Goal: Obtain resource: Obtain resource

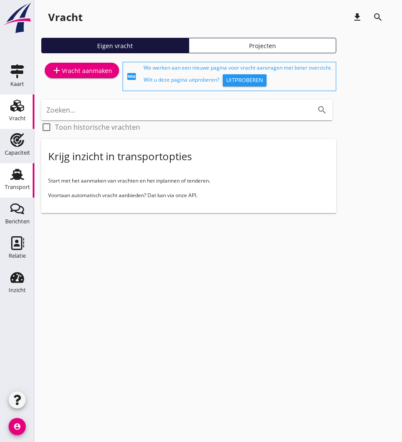
click at [21, 179] on use at bounding box center [17, 174] width 14 height 11
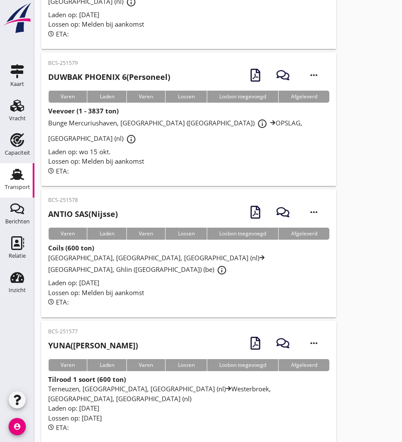
scroll to position [943, 0]
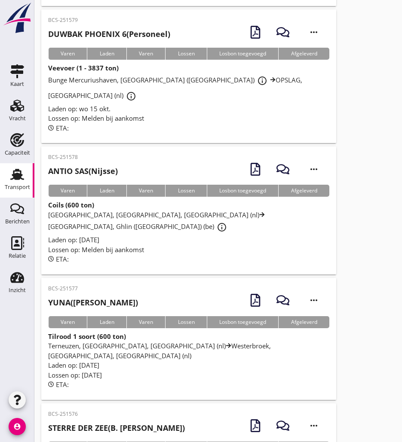
click at [142, 285] on div "BCS-251577 YUNA ([PERSON_NAME]) more_horiz" at bounding box center [188, 300] width 281 height 31
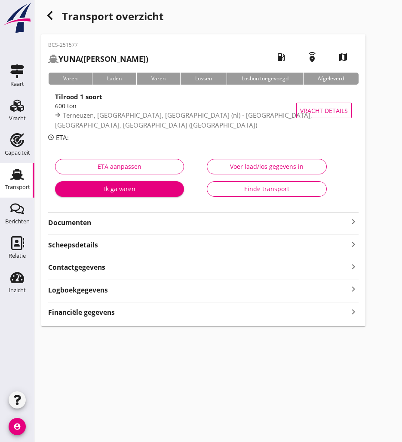
drag, startPoint x: 81, startPoint y: 219, endPoint x: 74, endPoint y: 220, distance: 6.9
click at [81, 219] on strong "Documenten" at bounding box center [198, 223] width 300 height 10
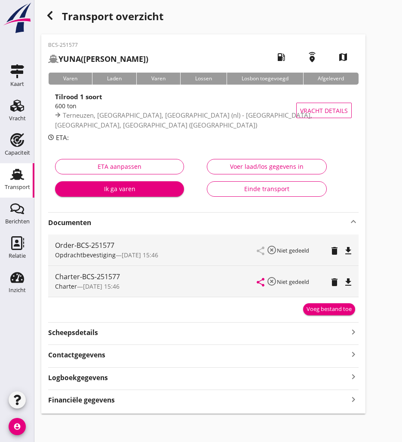
click at [349, 282] on icon "file_download" at bounding box center [348, 282] width 10 height 10
click at [350, 251] on icon "file_download" at bounding box center [348, 251] width 10 height 10
drag, startPoint x: 50, startPoint y: 19, endPoint x: 3, endPoint y: 58, distance: 61.0
click at [50, 19] on icon "button" at bounding box center [50, 15] width 10 height 10
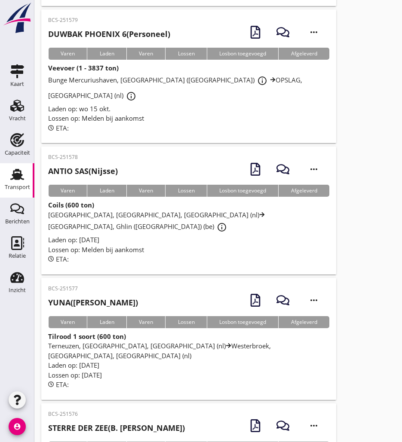
scroll to position [900, 0]
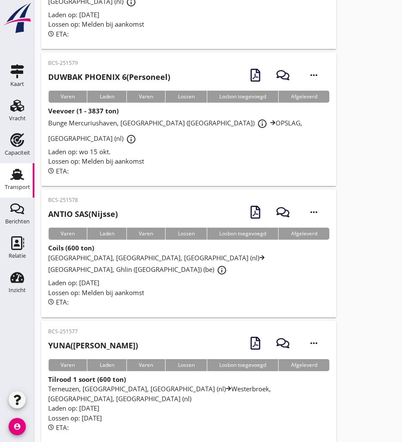
drag, startPoint x: 99, startPoint y: 155, endPoint x: 177, endPoint y: 122, distance: 84.4
click at [99, 208] on h2 "[PERSON_NAME] (Nijsse)" at bounding box center [83, 214] width 70 height 12
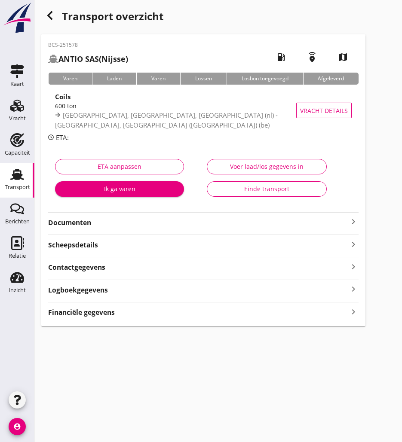
click at [81, 215] on div "Documenten keyboard_arrow_right" at bounding box center [203, 219] width 310 height 15
click at [86, 224] on strong "Documenten" at bounding box center [198, 223] width 300 height 10
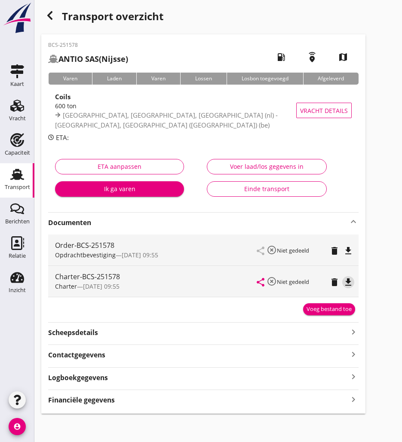
drag, startPoint x: 349, startPoint y: 285, endPoint x: 331, endPoint y: 285, distance: 18.5
click at [349, 285] on icon "file_download" at bounding box center [348, 282] width 10 height 10
click at [51, 14] on icon "button" at bounding box center [50, 15] width 10 height 10
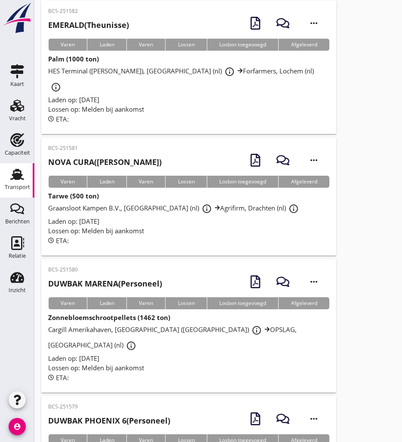
scroll to position [471, 0]
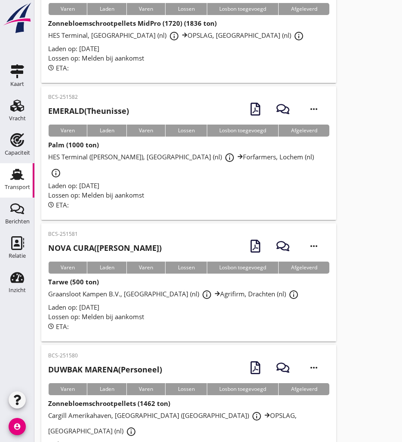
drag, startPoint x: 104, startPoint y: 211, endPoint x: 82, endPoint y: 219, distance: 23.0
click at [104, 230] on div "BCS-251581 NOVA CURA ([PERSON_NAME])" at bounding box center [104, 244] width 113 height 28
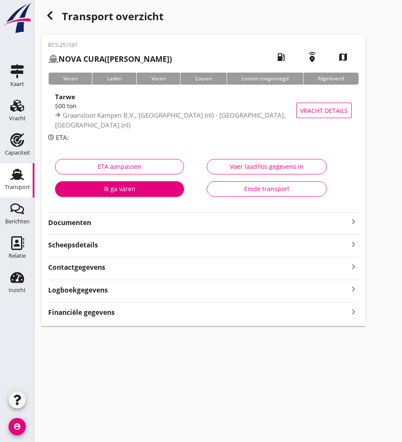
click at [119, 222] on strong "Documenten" at bounding box center [198, 223] width 300 height 10
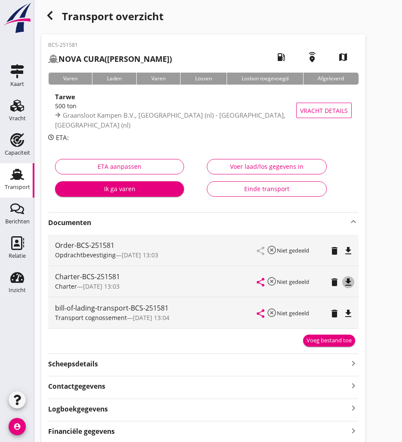
click at [352, 279] on icon "file_download" at bounding box center [348, 282] width 10 height 10
click at [49, 12] on icon "button" at bounding box center [50, 15] width 10 height 10
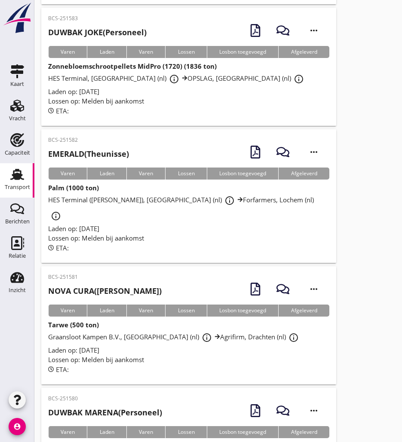
scroll to position [342, 0]
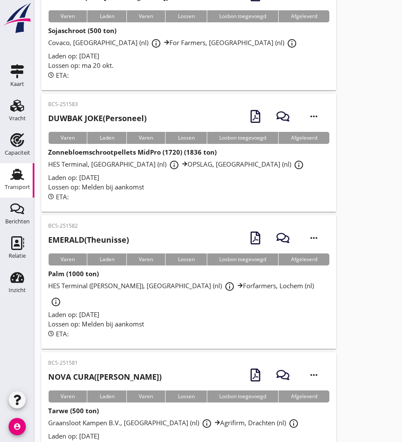
click at [81, 235] on strong "EMERALD" at bounding box center [66, 240] width 36 height 10
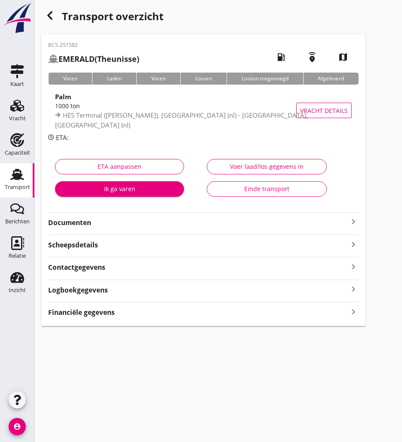
click at [75, 212] on div "BCS-251582 EMERALD (Theunisse) local_gas_station emergency_share map Varen Lade…" at bounding box center [203, 180] width 324 height 292
click at [74, 220] on strong "Documenten" at bounding box center [198, 223] width 300 height 10
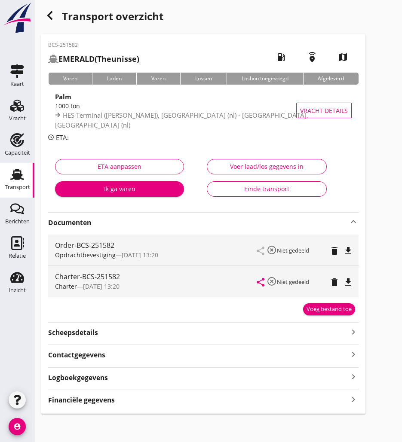
click at [346, 282] on icon "file_download" at bounding box center [348, 282] width 10 height 10
click at [51, 15] on icon "button" at bounding box center [50, 15] width 10 height 10
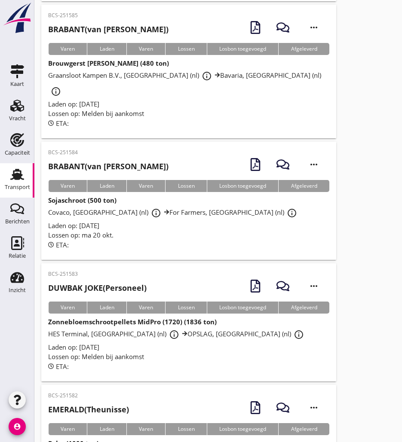
scroll to position [86, 0]
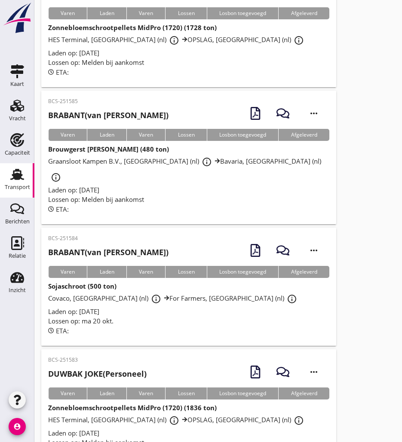
click at [82, 247] on strong "BRABANT" at bounding box center [66, 252] width 37 height 10
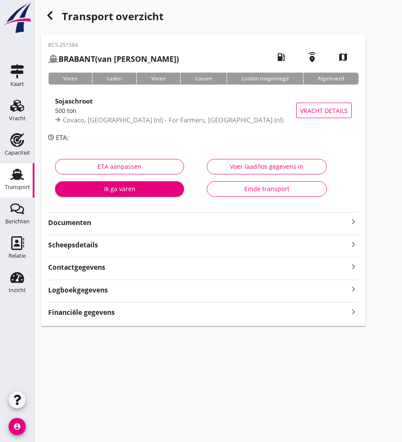
click at [45, 18] on icon "button" at bounding box center [50, 15] width 10 height 10
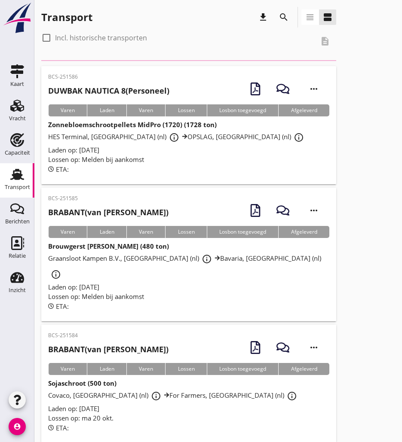
scroll to position [86, 0]
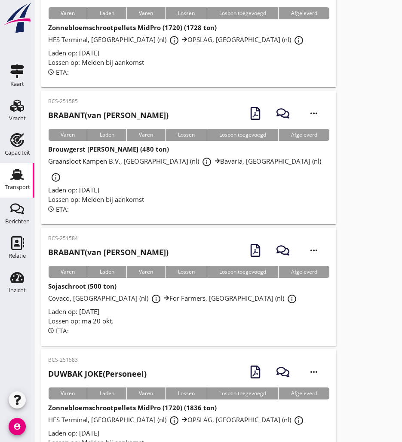
click at [119, 247] on h2 "BRABANT (van Raamsdonk)" at bounding box center [108, 253] width 120 height 12
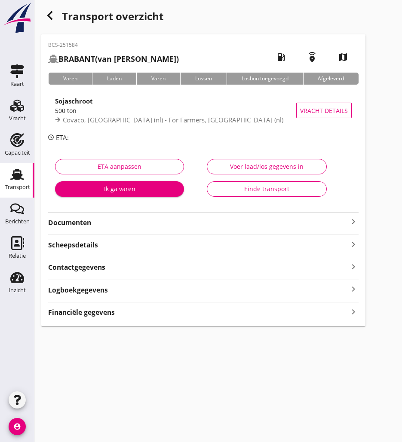
click at [116, 223] on strong "Documenten" at bounding box center [198, 223] width 300 height 10
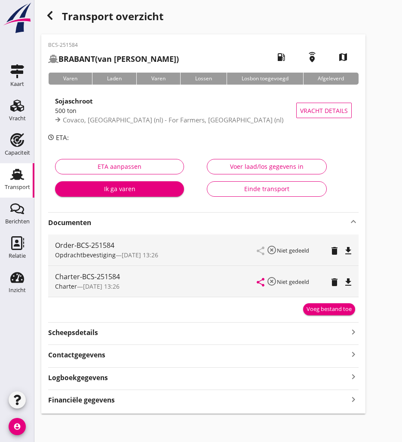
click at [349, 282] on icon "file_download" at bounding box center [348, 282] width 10 height 10
drag, startPoint x: 46, startPoint y: 15, endPoint x: 26, endPoint y: 90, distance: 78.3
click at [46, 14] on icon "button" at bounding box center [50, 15] width 10 height 10
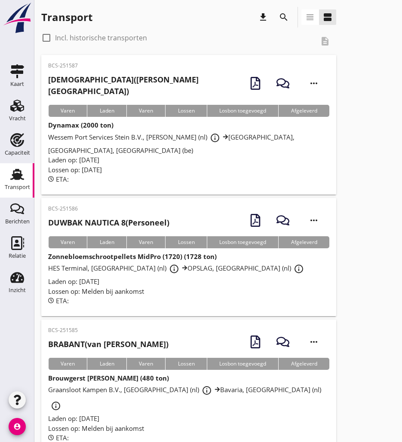
click at [285, 15] on icon "search" at bounding box center [284, 17] width 10 height 10
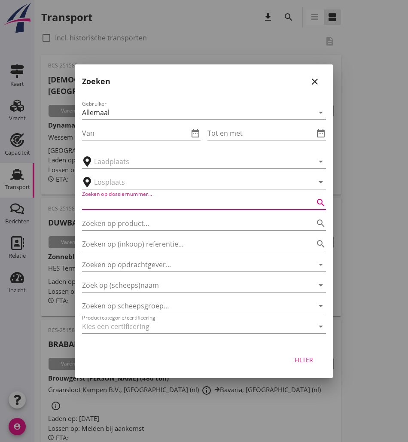
click at [151, 202] on input "Zoeken op dossiernummer..." at bounding box center [192, 203] width 220 height 14
type input "1537"
click at [298, 357] on div "Filter" at bounding box center [304, 359] width 24 height 9
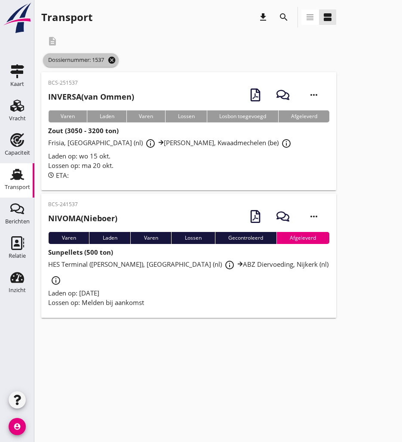
click at [115, 57] on icon "cancel" at bounding box center [111, 60] width 9 height 9
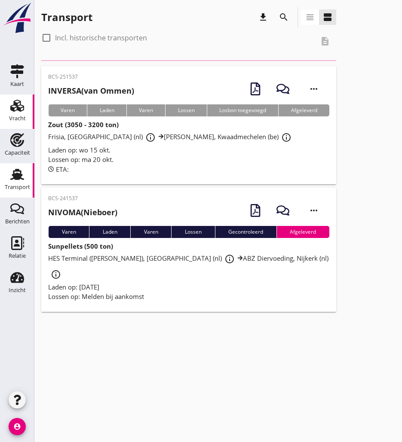
click at [22, 107] on use at bounding box center [17, 106] width 14 height 12
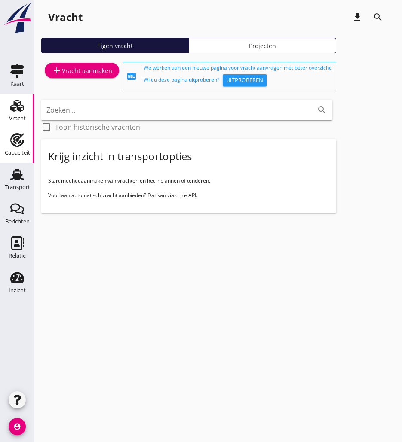
click at [21, 144] on use at bounding box center [17, 140] width 14 height 14
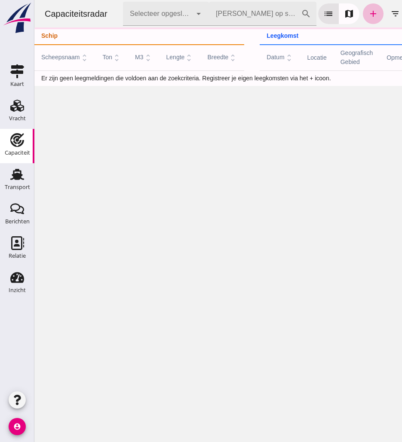
click at [273, 12] on input "[PERSON_NAME] op scheepsnaam" at bounding box center [255, 14] width 92 height 24
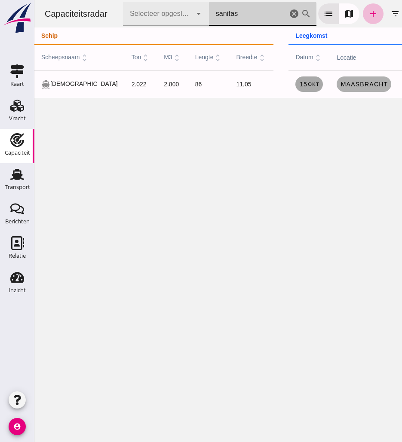
click at [307, 87] on small "okt" at bounding box center [313, 84] width 12 height 5
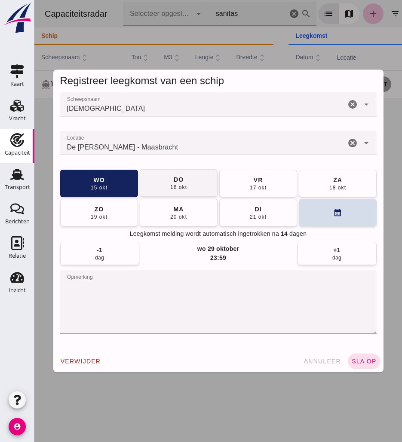
click at [174, 187] on div "16 okt" at bounding box center [178, 187] width 17 height 7
click at [356, 360] on span "sla op" at bounding box center [363, 361] width 25 height 7
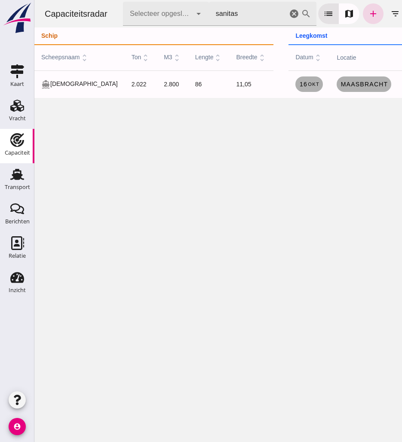
drag, startPoint x: 254, startPoint y: 15, endPoint x: 188, endPoint y: 22, distance: 66.1
click at [188, 22] on div "Capaciteitsradar Selecteer opgeslagen filter Selecteer opgeslagen filter cancel…" at bounding box center [218, 14] width 361 height 28
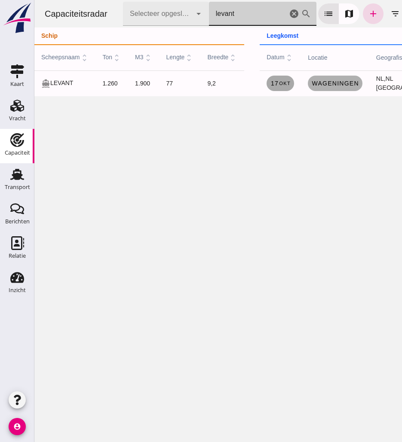
type input "levant"
drag, startPoint x: 278, startPoint y: 84, endPoint x: 56, endPoint y: 120, distance: 224.6
click at [278, 84] on span "[DATE]" at bounding box center [280, 83] width 20 height 7
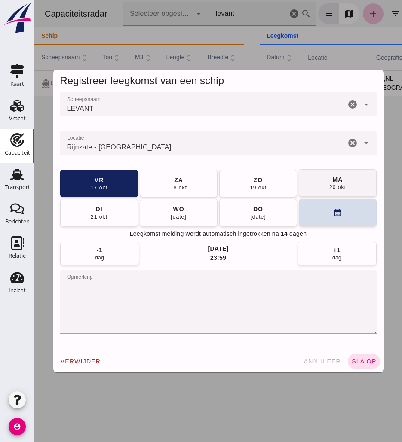
click at [329, 188] on div "20 okt" at bounding box center [337, 187] width 17 height 7
click at [367, 360] on span "sla op" at bounding box center [363, 361] width 25 height 7
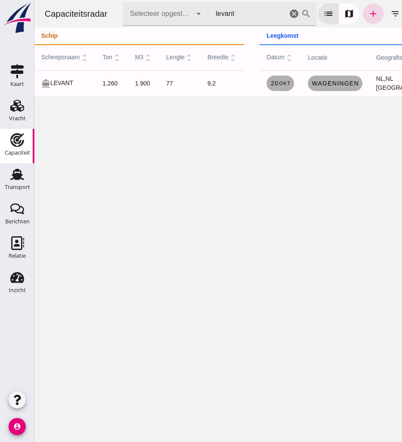
drag, startPoint x: 293, startPoint y: 10, endPoint x: 64, endPoint y: 211, distance: 304.8
click at [293, 10] on icon "cancel" at bounding box center [294, 14] width 10 height 10
click at [297, 9] on icon "cancel" at bounding box center [294, 14] width 10 height 10
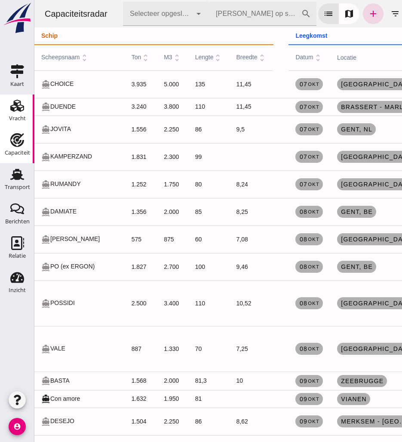
click at [15, 114] on div "Vracht" at bounding box center [17, 119] width 17 height 12
